Goal: Task Accomplishment & Management: Use online tool/utility

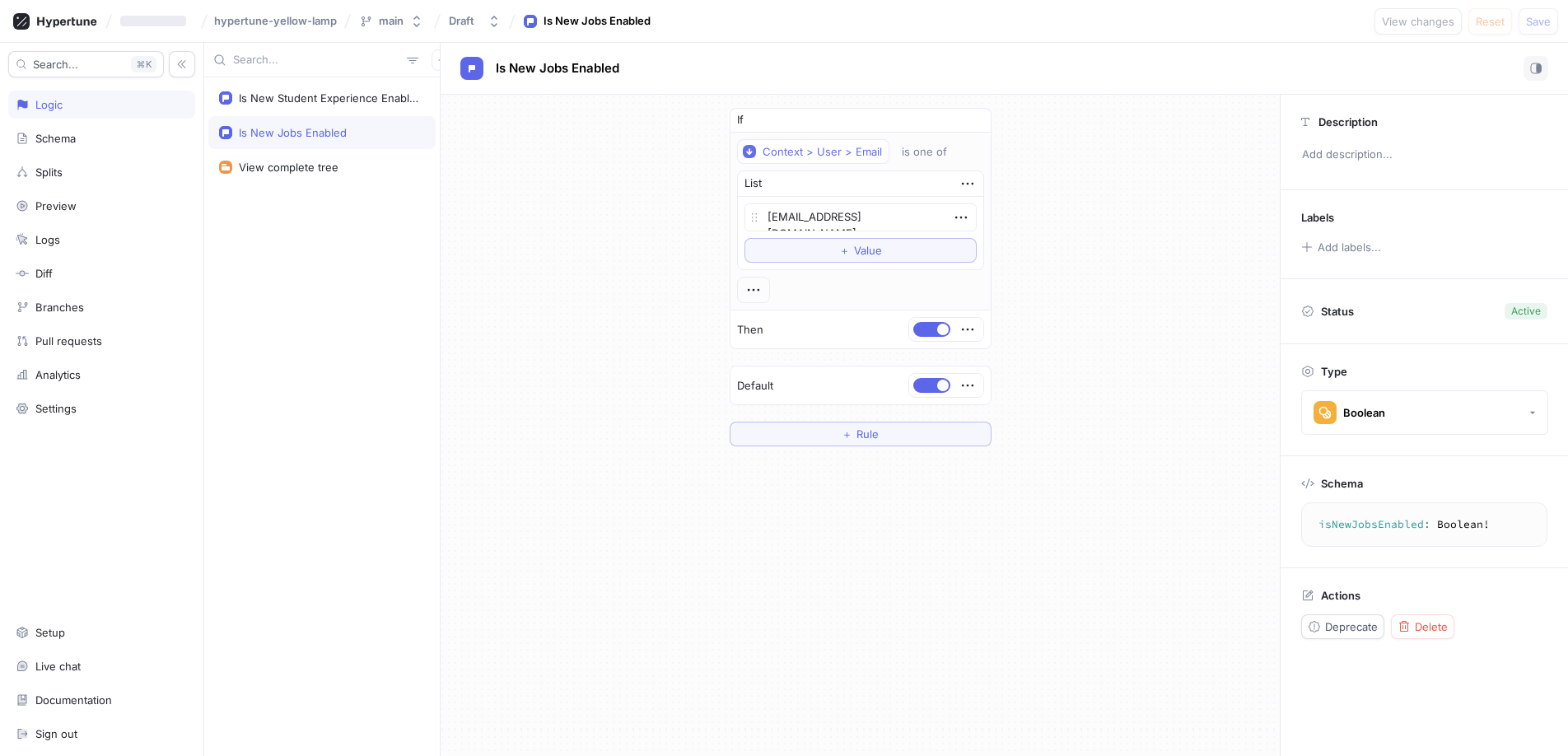
type textarea "x"
click at [31, 17] on icon at bounding box center [55, 21] width 84 height 16
type textarea "x"
click at [431, 56] on button "button" at bounding box center [442, 60] width 21 height 21
click at [434, 93] on p "Flag" at bounding box center [445, 92] width 21 height 16
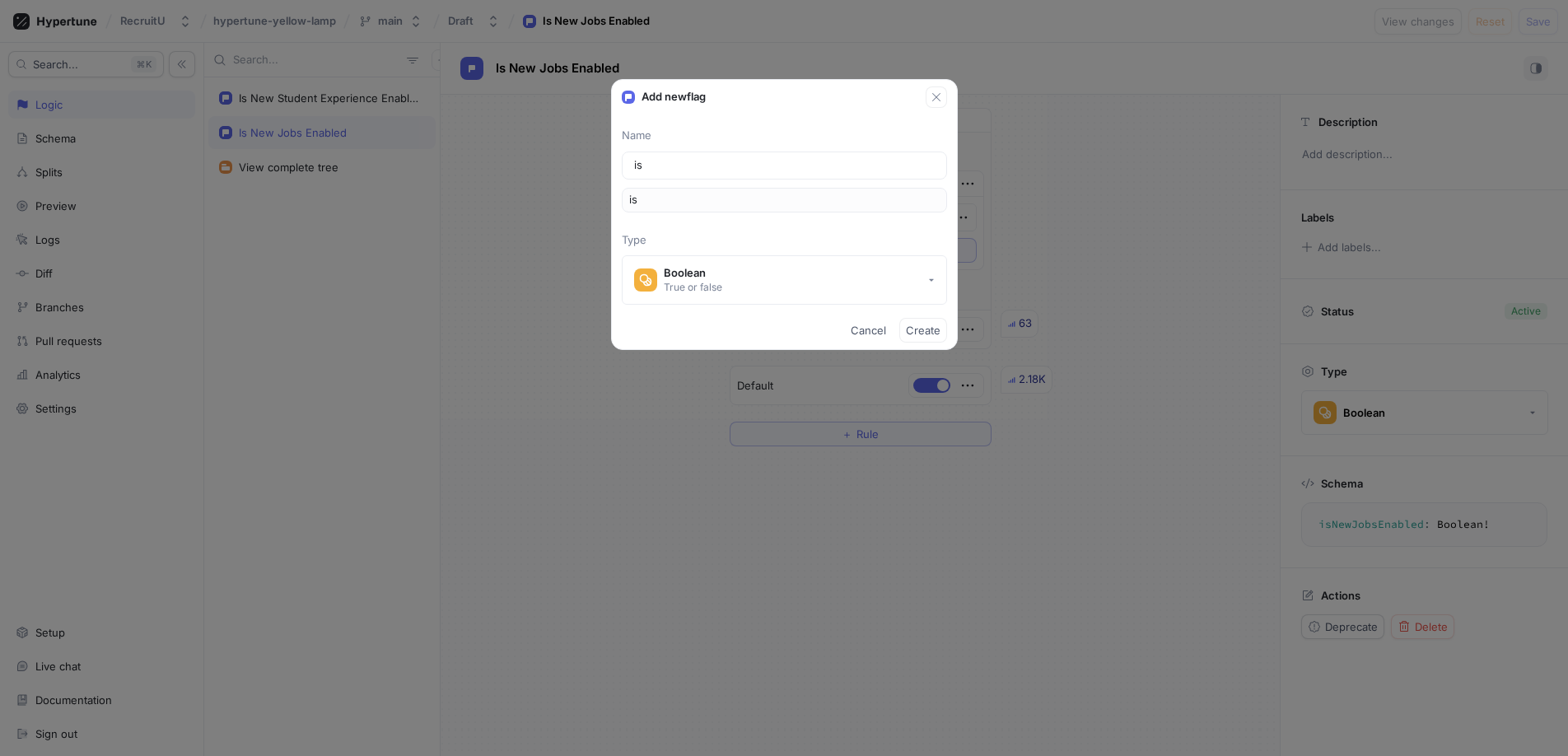
type input "is M"
type input "isM"
type input "is MB"
type input "isMB"
type input "is MBA"
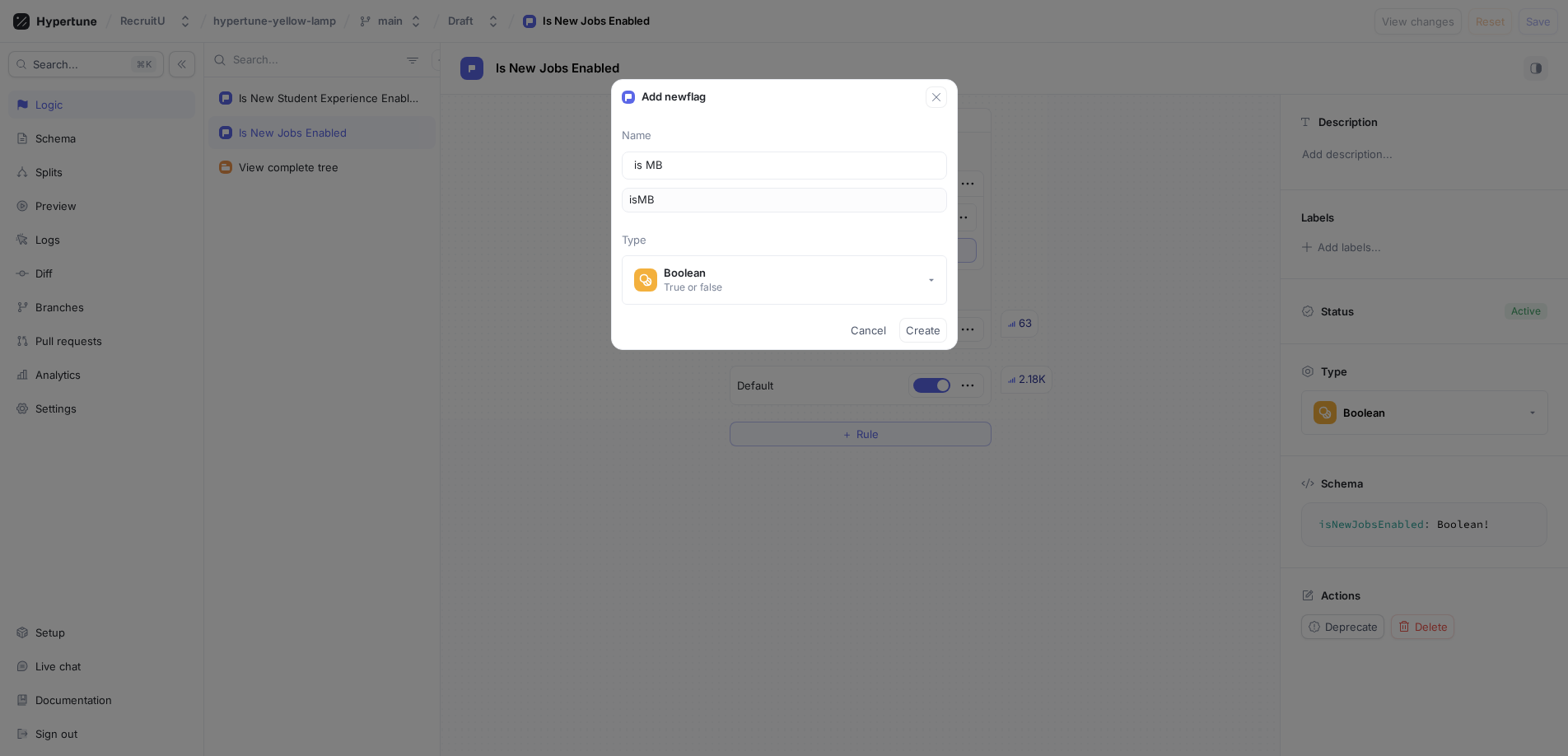
type input "isMBA"
type input "is MBA E"
type input "isMBAE"
type input "is MBA En"
type input "isMBAEn"
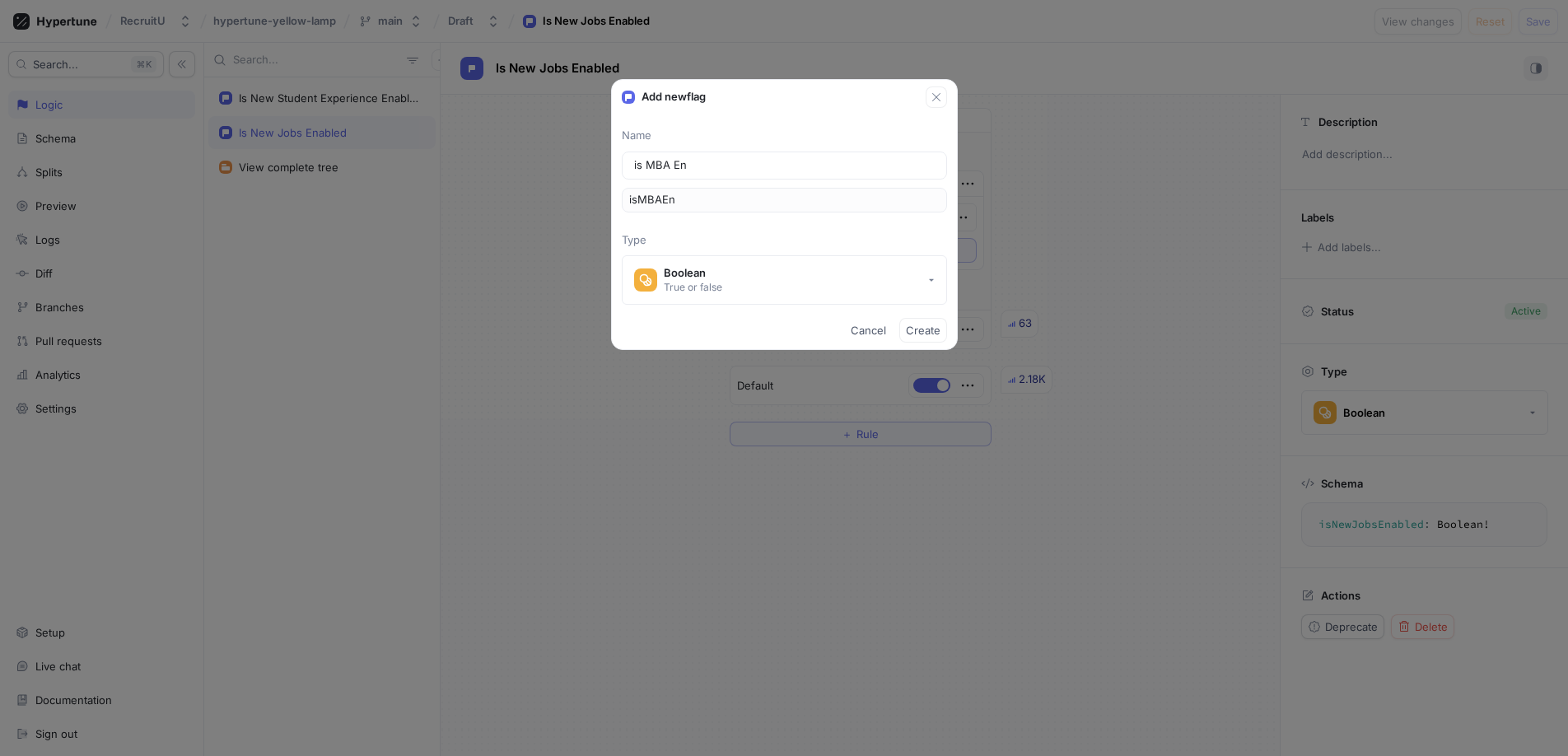
type input "is MBA Ena"
type input "isMBAEna"
type input "is MBA Enab"
type input "isMBAEnab"
type input "is MBA Enabl"
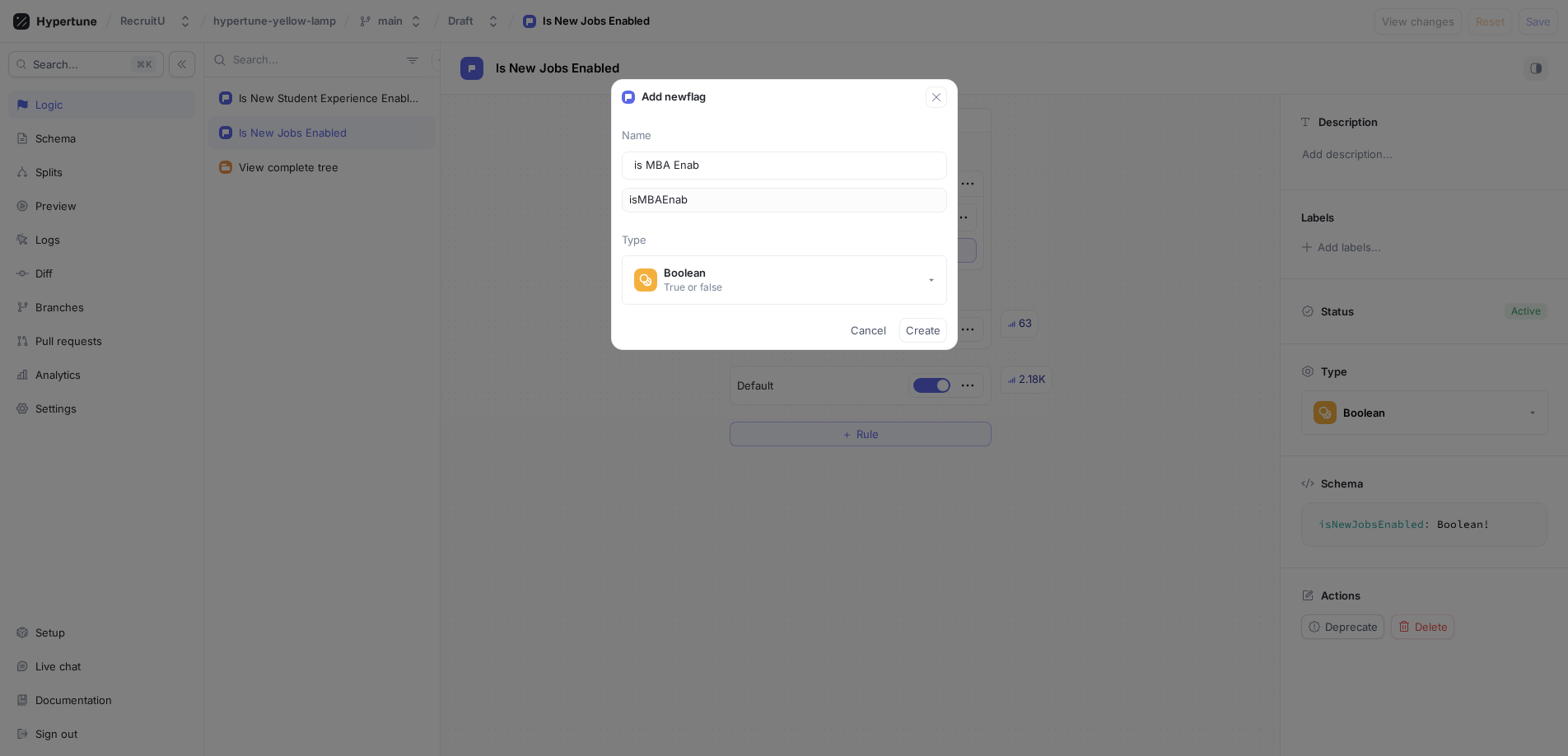
type input "isMBAEnabl"
type textarea "x"
type input "is MBA Enable"
type input "isMBAEnable"
type input "is MBA Enabled"
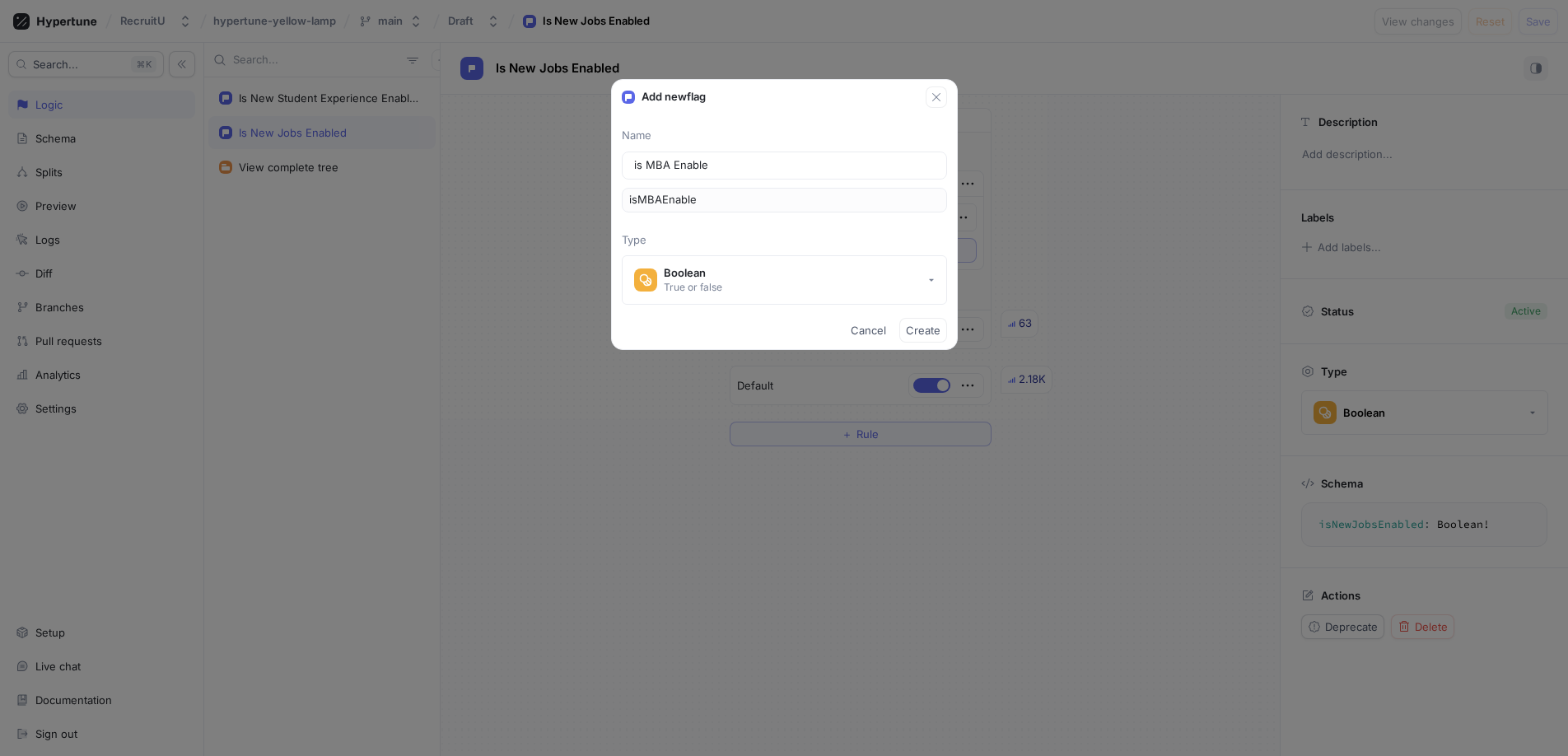
type input "isMBAEnabled"
type input "is MBA Enabled"
click at [915, 328] on span "Create" at bounding box center [923, 331] width 35 height 10
type textarea "x"
type textarea "isMBAEnabled: Boolean!"
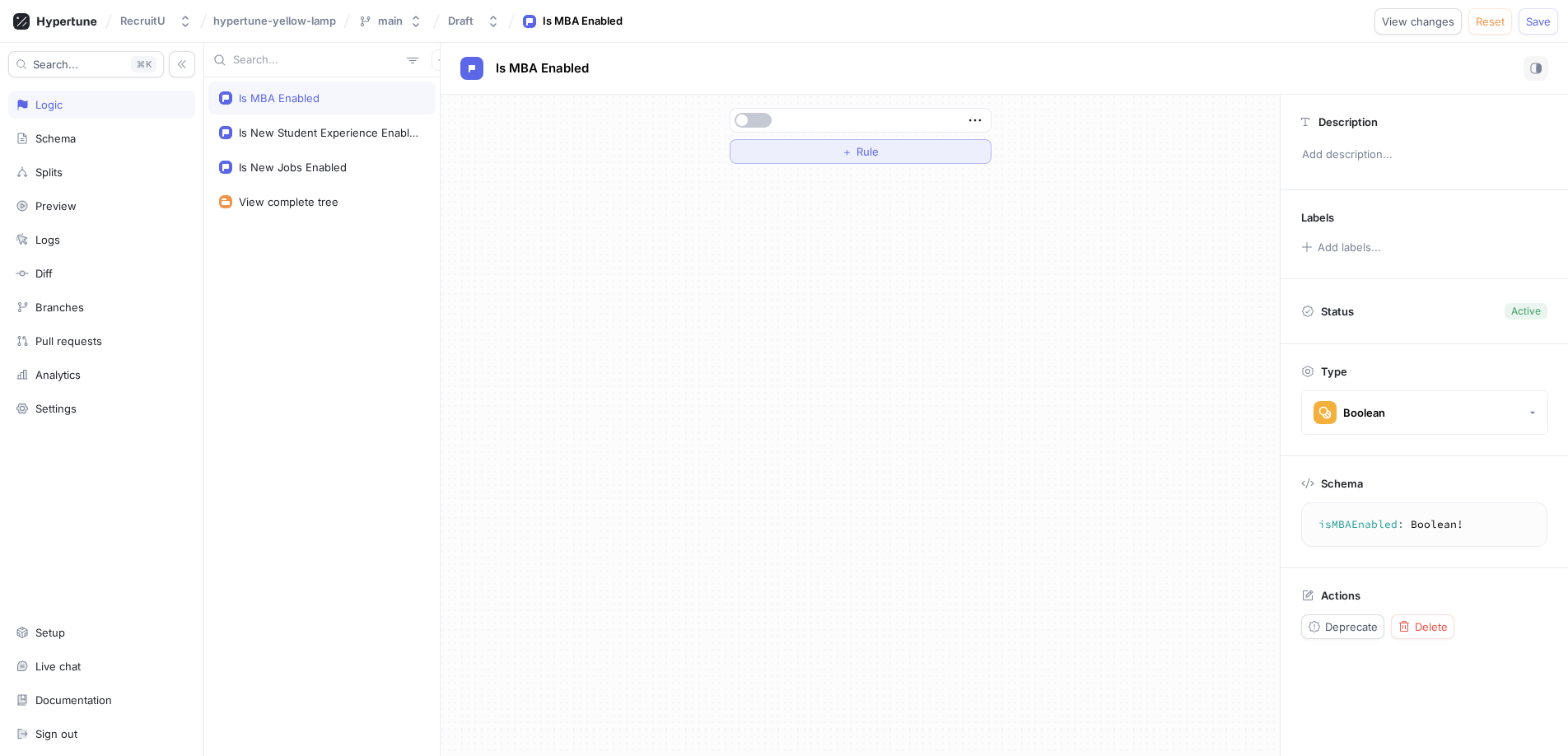
click at [802, 145] on button "＋ Rule" at bounding box center [860, 152] width 262 height 25
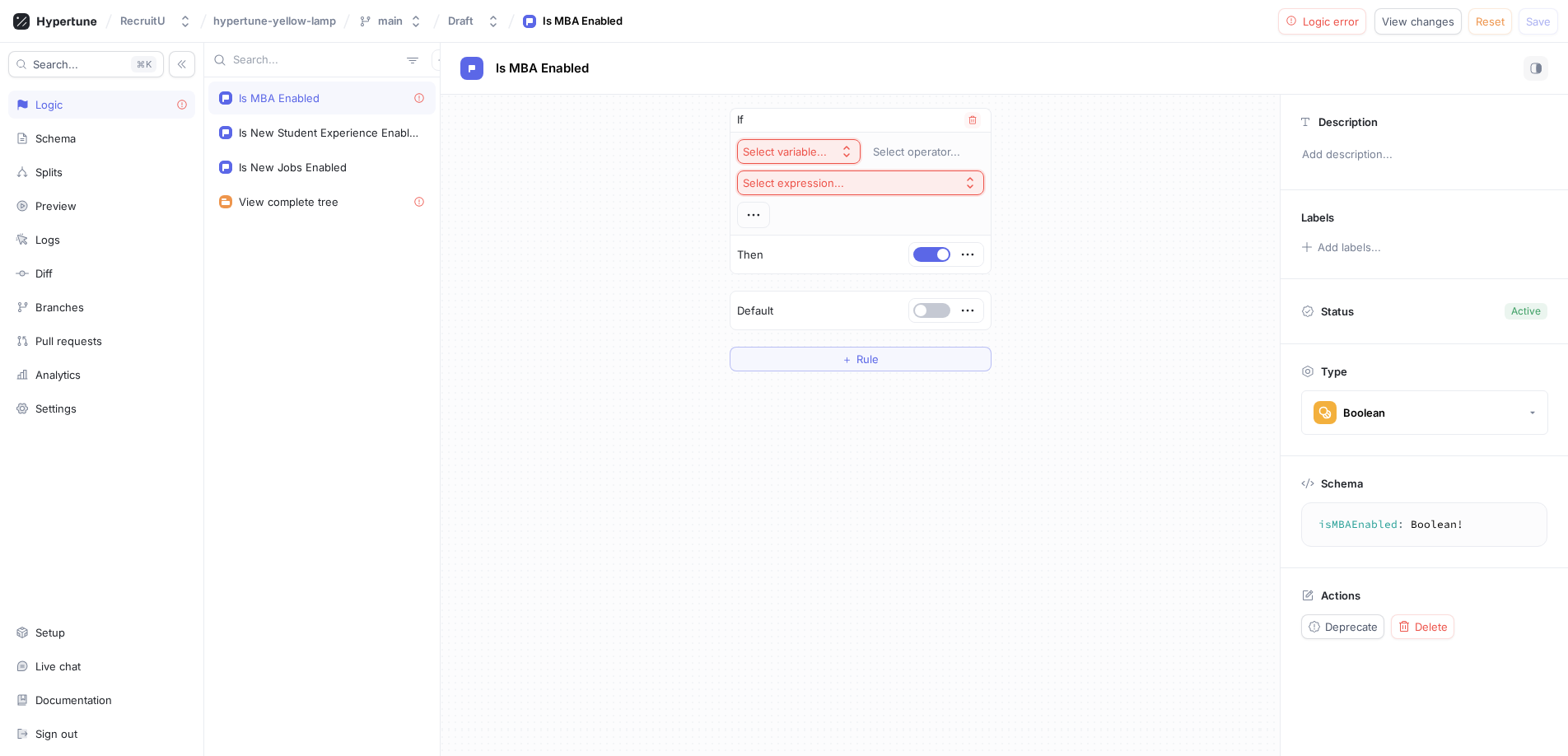
click at [772, 153] on div "Select variable..." at bounding box center [785, 152] width 84 height 14
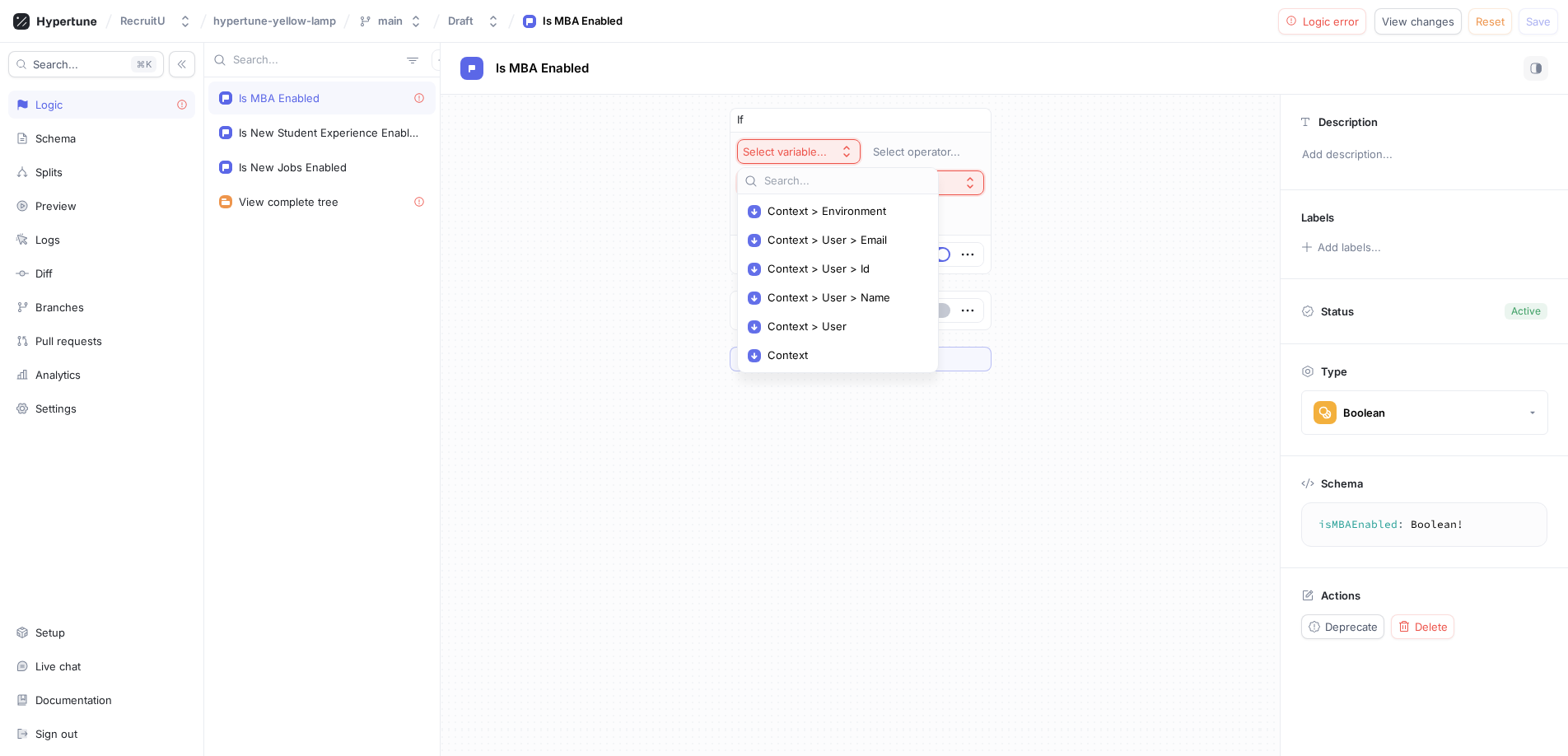
click at [600, 162] on div "If Select variable... Select operator... Select expression... Then Default ＋ Ru…" at bounding box center [860, 240] width 839 height 290
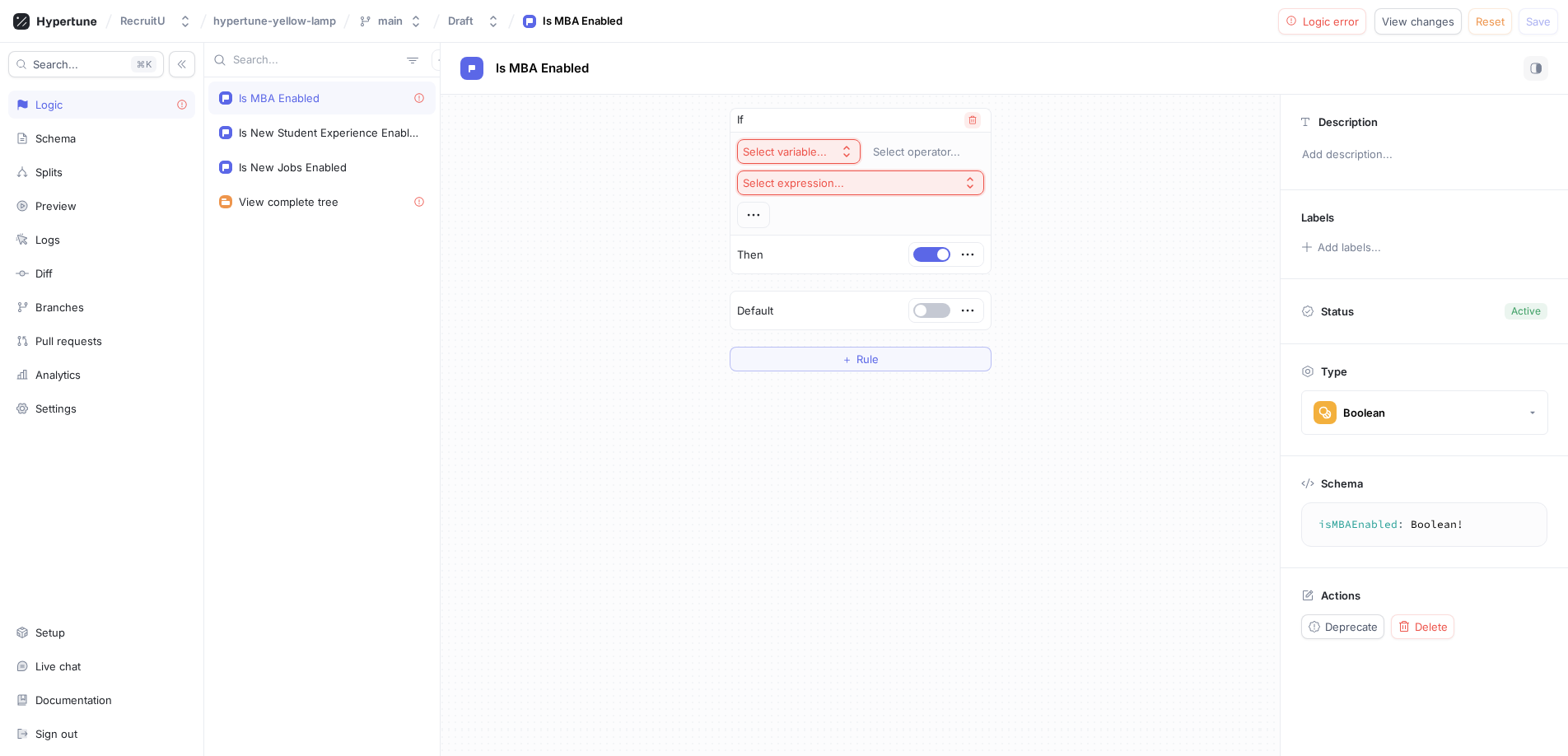
click at [977, 121] on icon "button" at bounding box center [973, 120] width 10 height 10
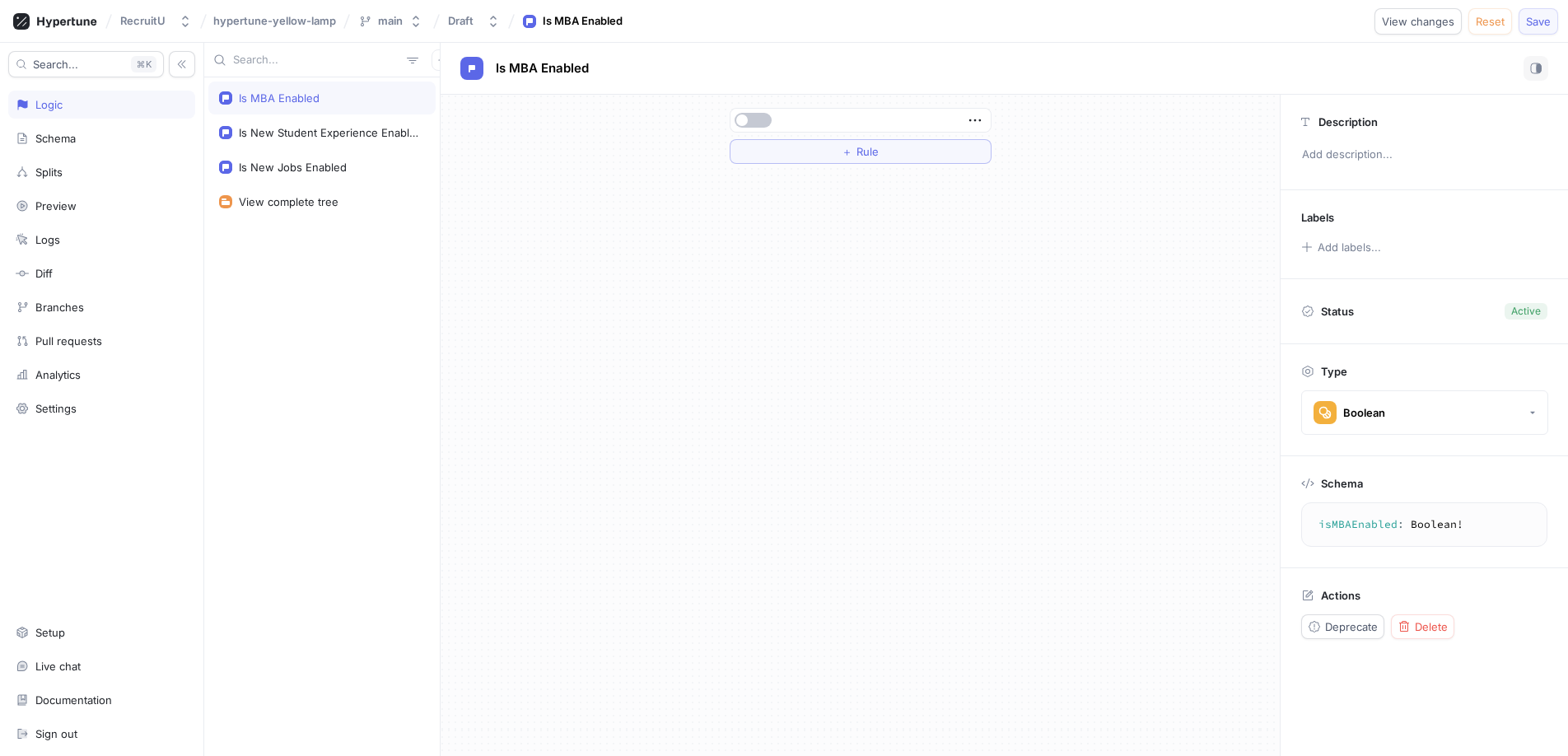
click at [1546, 23] on span "Save" at bounding box center [1539, 21] width 25 height 10
